Goal: Information Seeking & Learning: Check status

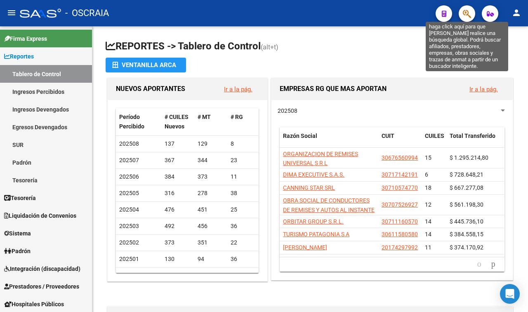
click at [467, 15] on icon "button" at bounding box center [466, 13] width 8 height 9
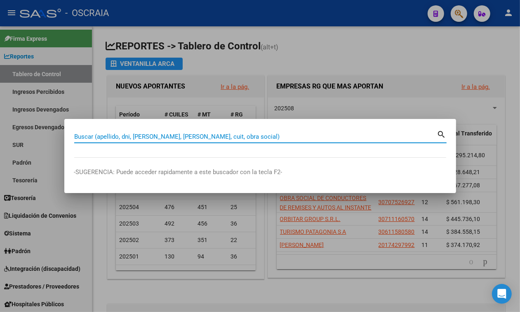
paste input "28141999"
type input "28141999"
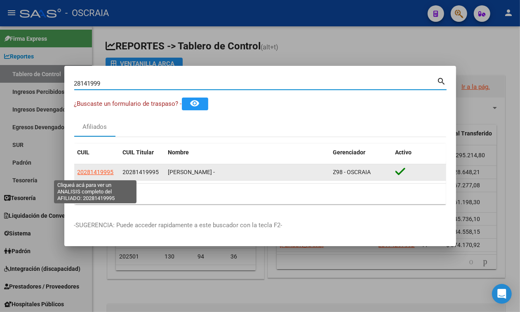
click at [104, 172] on span "20281419995" at bounding box center [95, 172] width 36 height 7
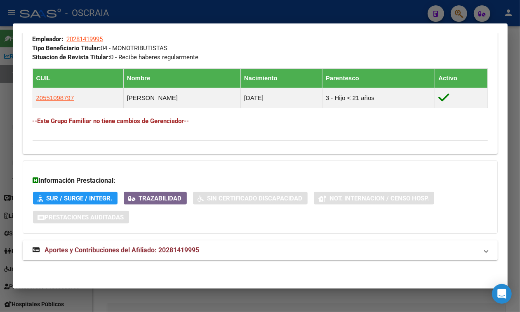
scroll to position [453, 0]
click at [353, 242] on mat-expansion-panel-header "Aportes y Contribuciones del Afiliado: 20281419995" at bounding box center [260, 251] width 475 height 20
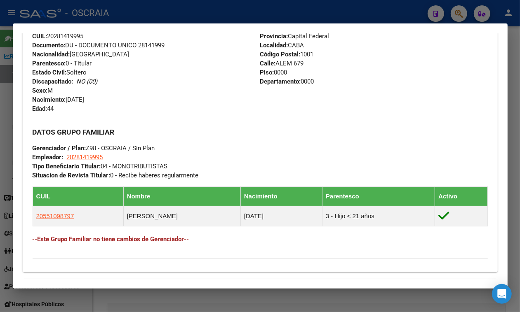
scroll to position [310, 0]
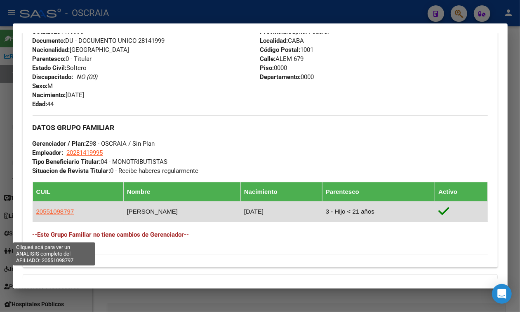
click at [59, 215] on span "20551098797" at bounding box center [55, 211] width 38 height 7
type textarea "20551098797"
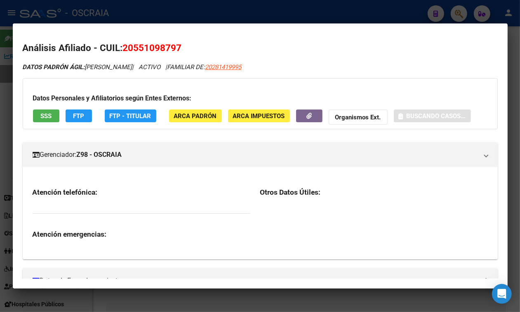
click at [168, 41] on h2 "Análisis Afiliado - CUIL: 20551098797" at bounding box center [260, 48] width 475 height 14
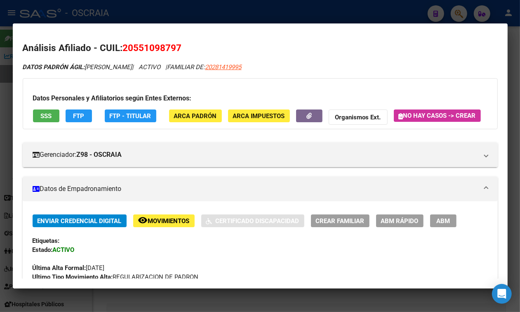
copy span "20551098797"
